Goal: Navigation & Orientation: Find specific page/section

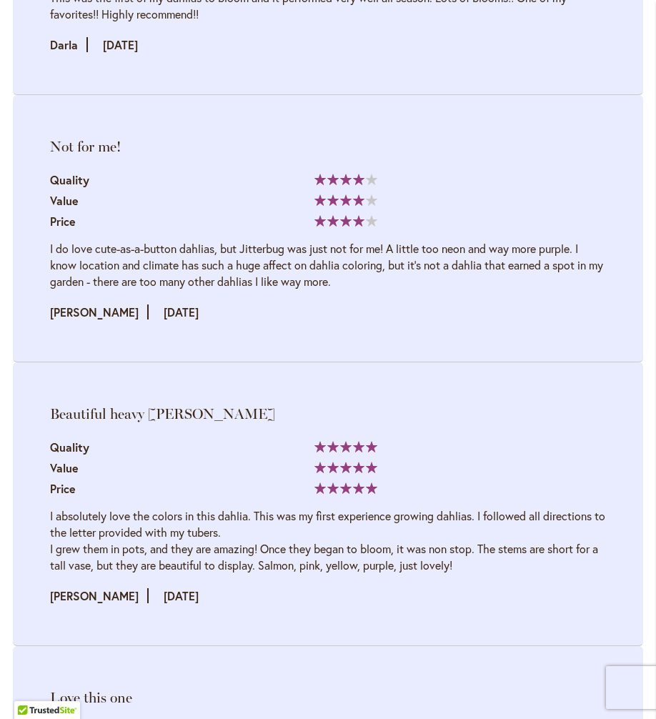
scroll to position [2749, 0]
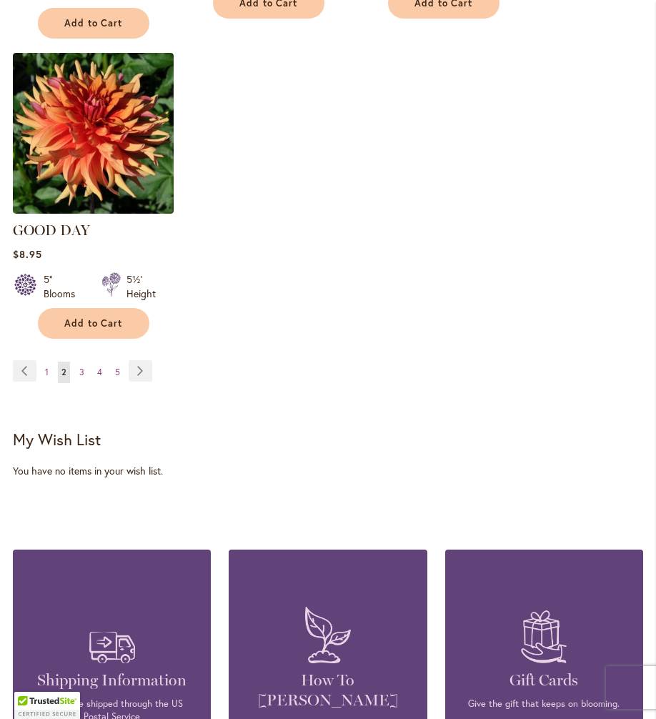
scroll to position [1873, 0]
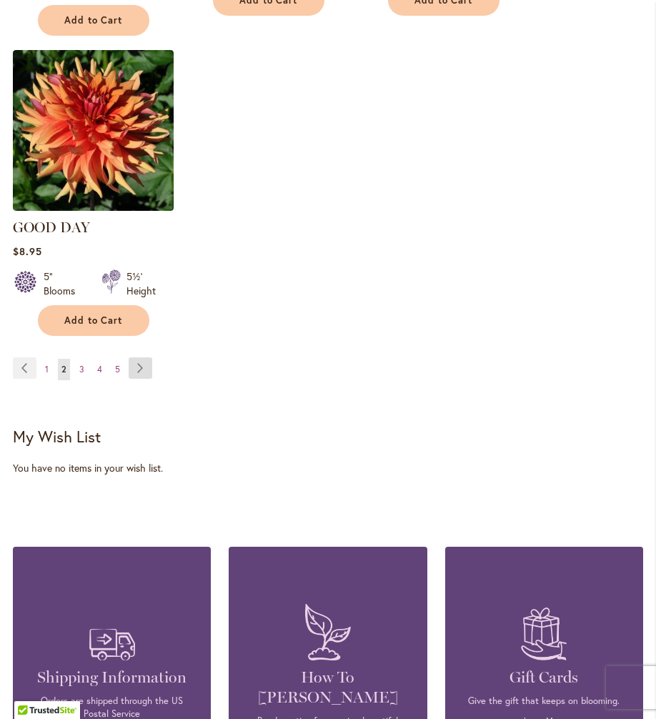
click at [142, 358] on link "Page Next" at bounding box center [141, 368] width 24 height 21
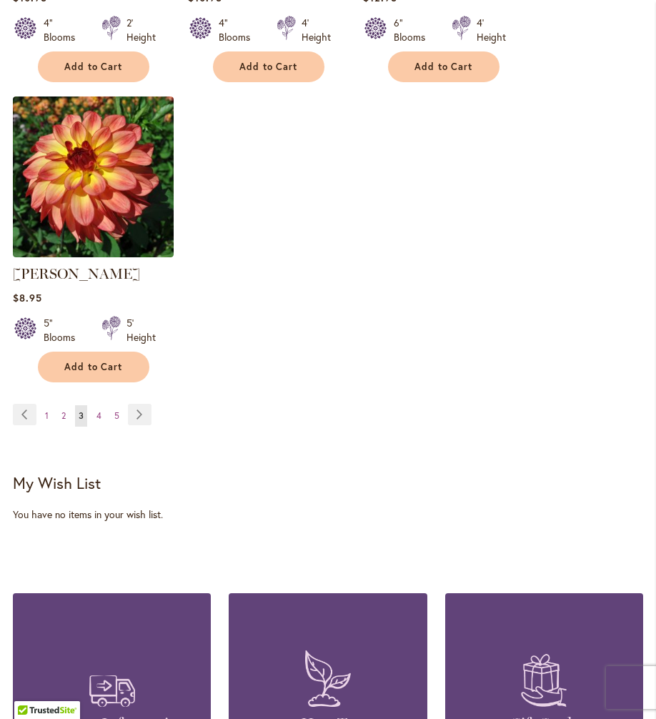
scroll to position [1808, 0]
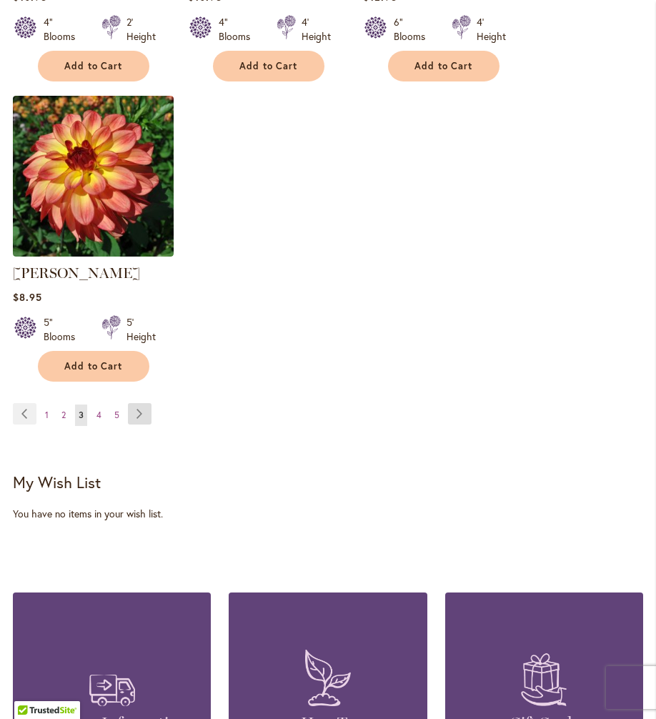
click at [144, 403] on link "Page Next" at bounding box center [140, 413] width 24 height 21
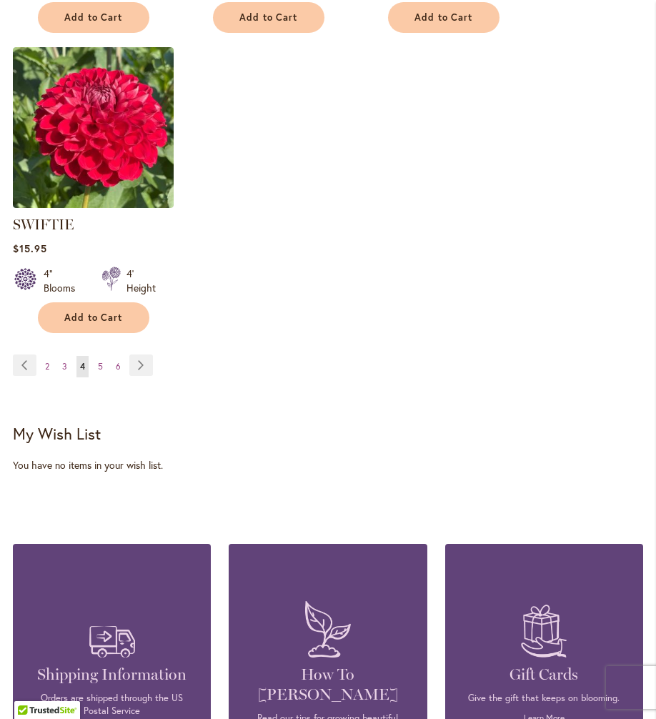
scroll to position [1858, 0]
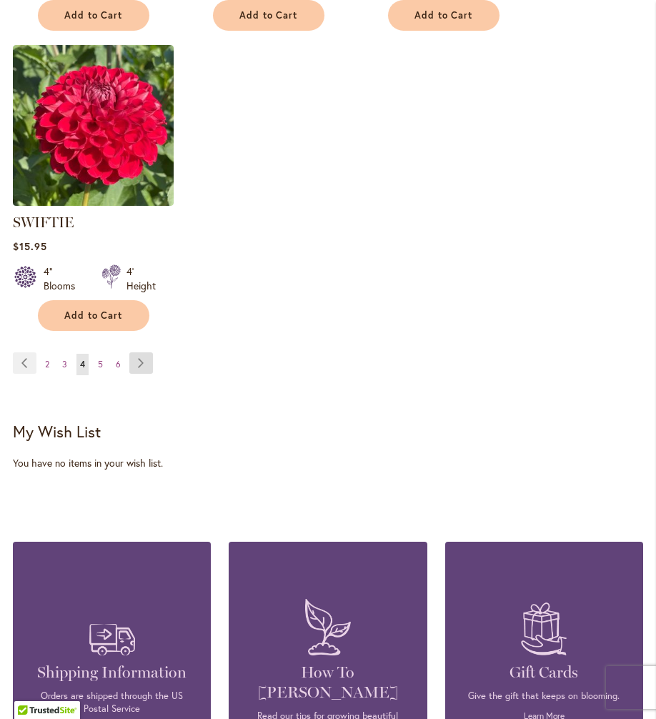
click at [149, 353] on link "Page Next" at bounding box center [141, 363] width 24 height 21
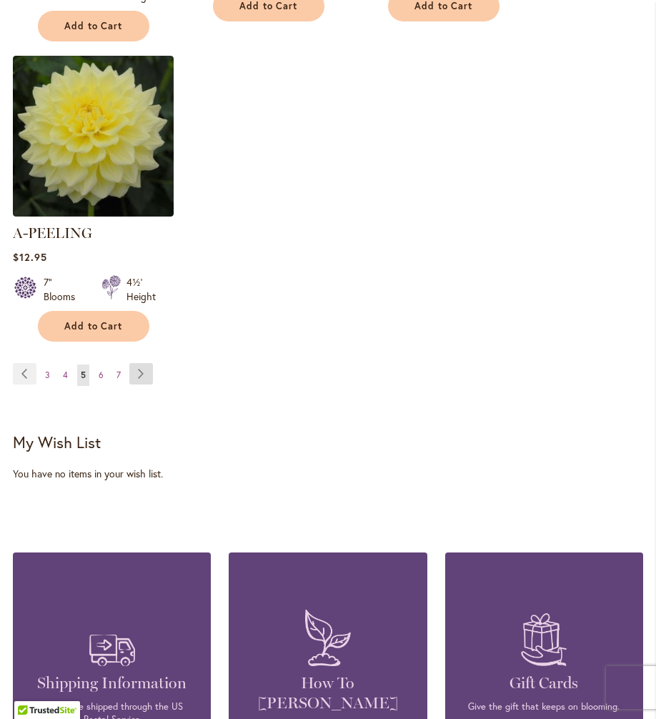
scroll to position [1870, 0]
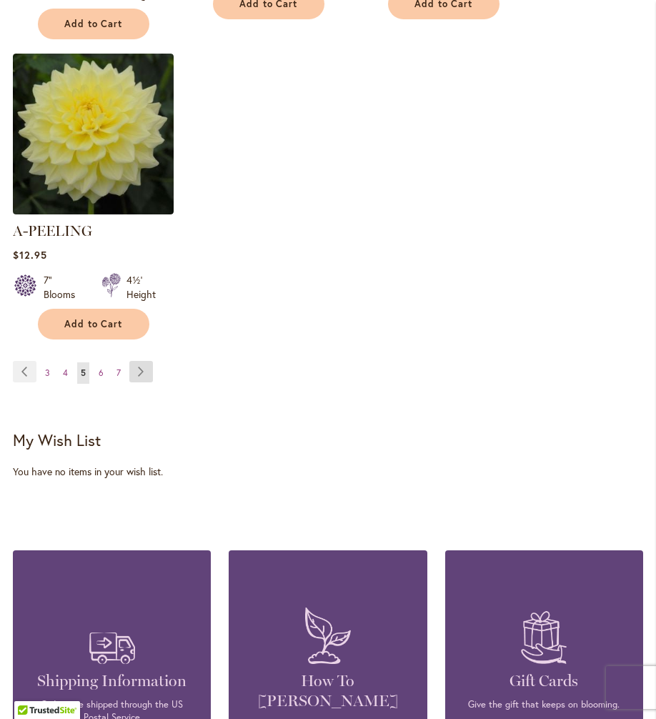
click at [144, 361] on link "Page Next" at bounding box center [141, 371] width 24 height 21
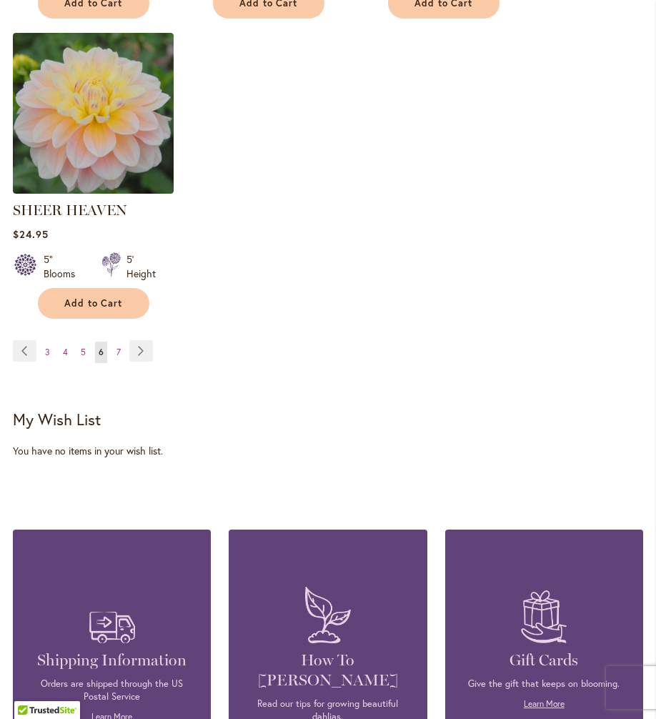
scroll to position [1894, 0]
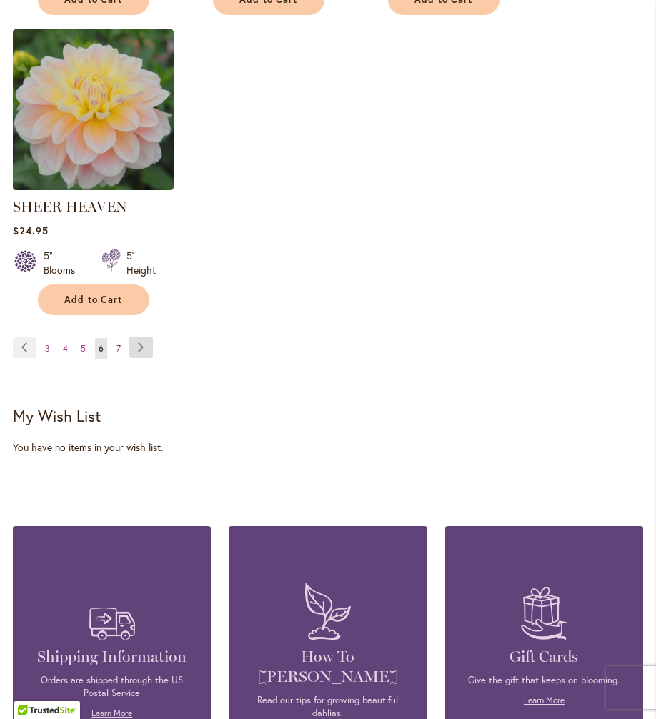
click at [139, 337] on link "Page Next" at bounding box center [141, 347] width 24 height 21
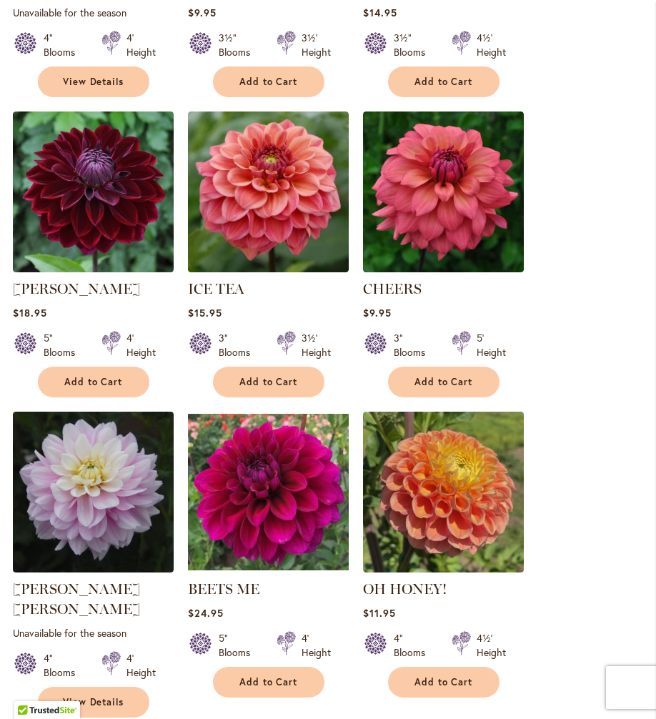
scroll to position [576, 0]
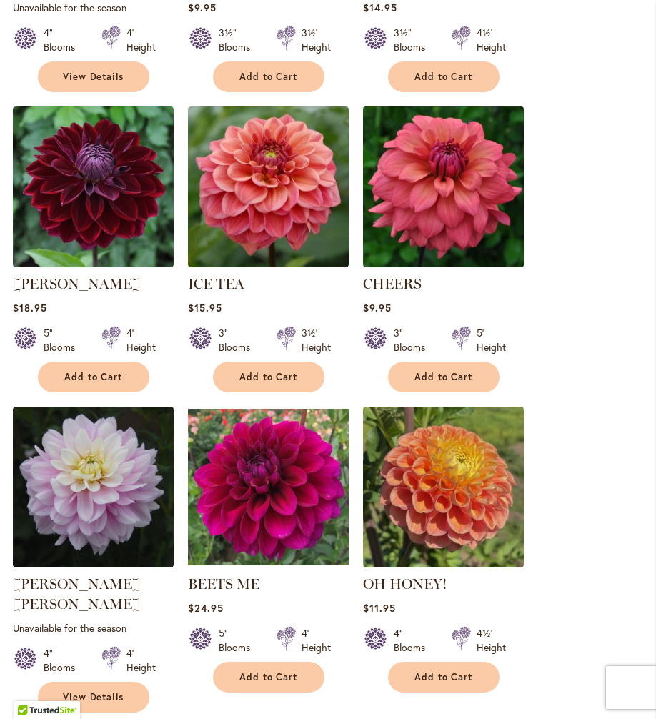
click at [490, 152] on img at bounding box center [443, 186] width 169 height 169
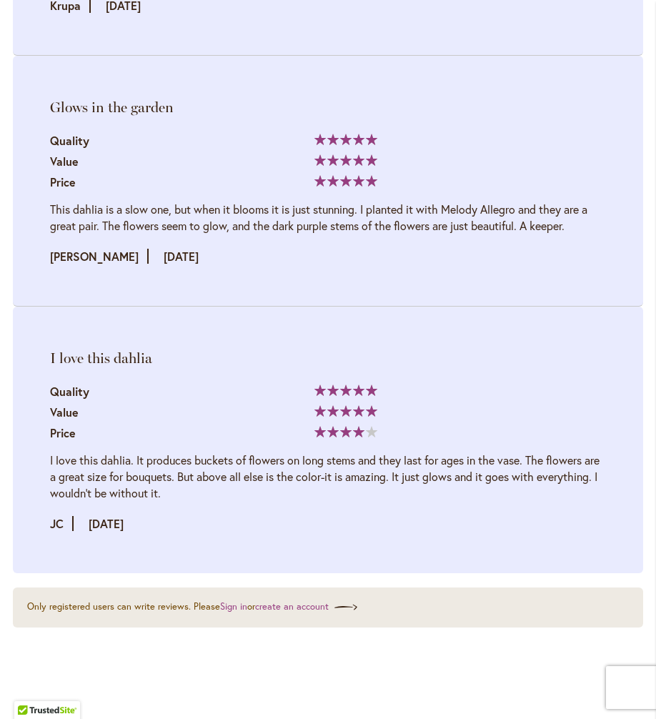
scroll to position [4283, 0]
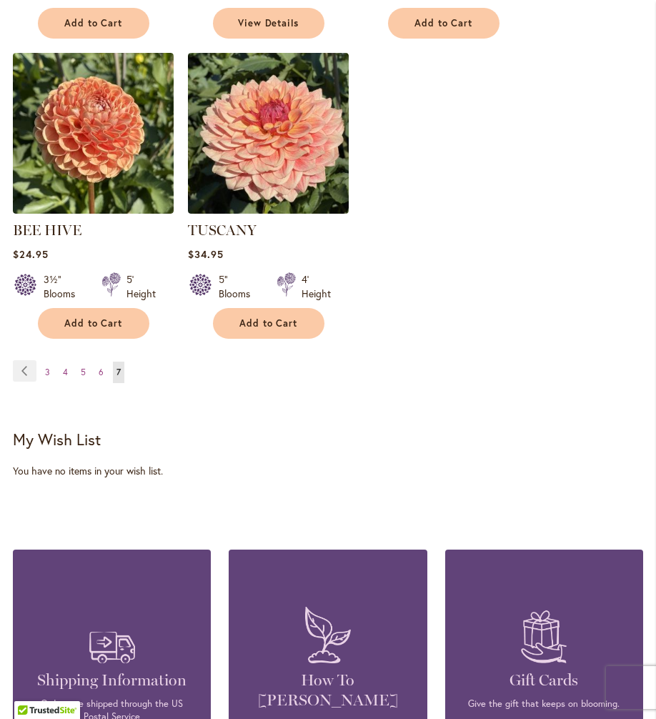
scroll to position [1551, 0]
